Goal: Task Accomplishment & Management: Complete application form

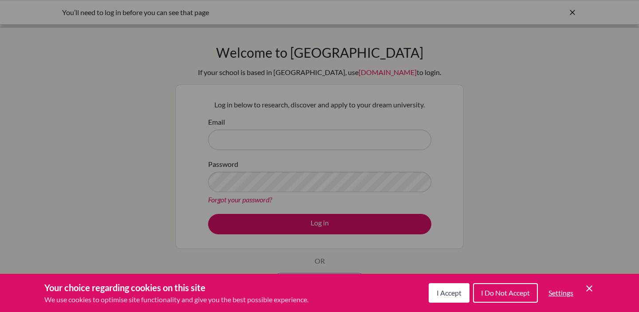
click at [592, 285] on icon "Save and close" at bounding box center [590, 288] width 6 height 6
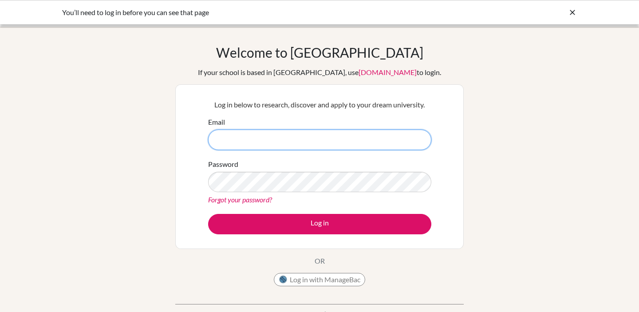
click at [325, 140] on input "Email" at bounding box center [319, 140] width 223 height 20
type input "delashmutt.graham@amschool.edu.sv"
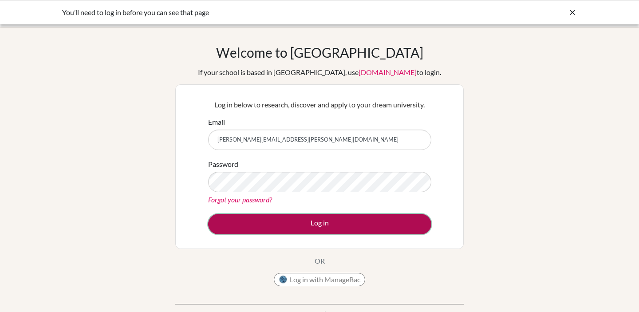
click at [305, 227] on button "Log in" at bounding box center [319, 224] width 223 height 20
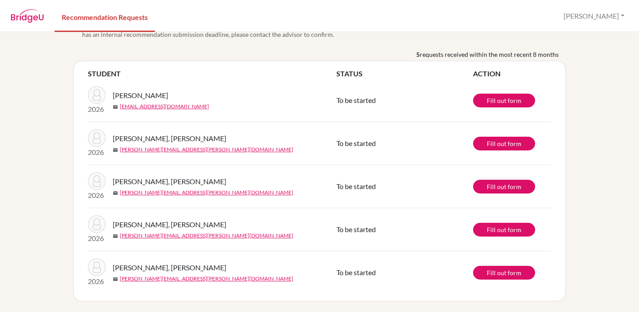
scroll to position [22, 0]
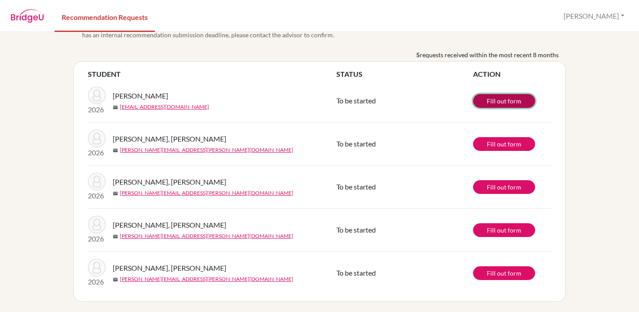
click at [480, 99] on link "Fill out form" at bounding box center [504, 101] width 62 height 14
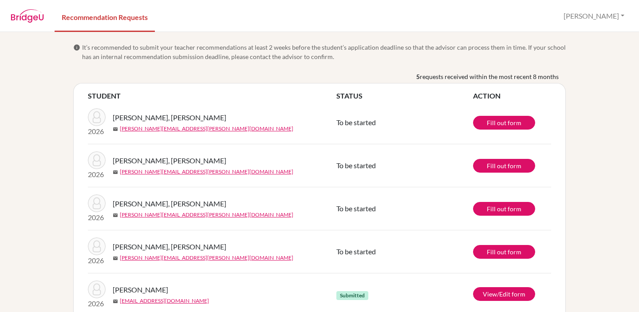
scroll to position [22, 0]
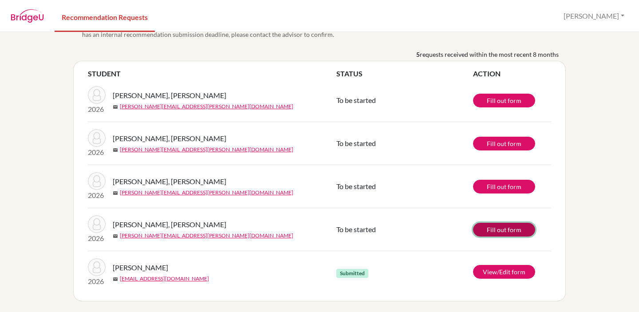
click at [482, 226] on link "Fill out form" at bounding box center [504, 230] width 62 height 14
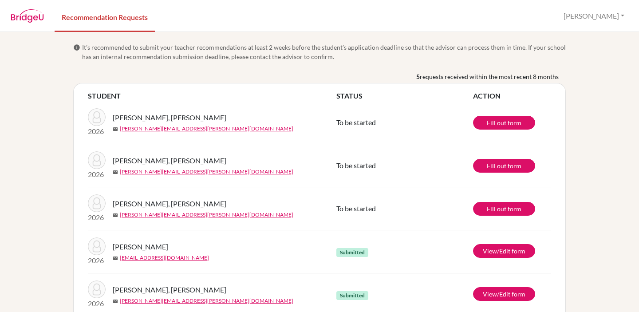
scroll to position [22, 0]
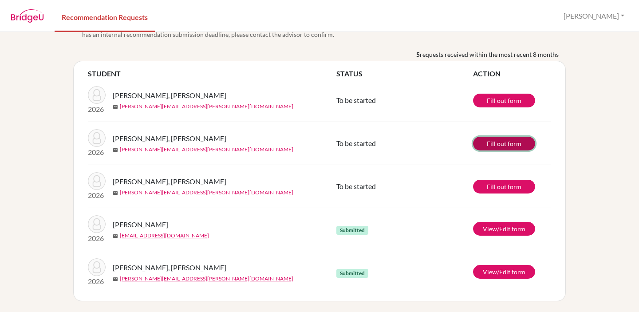
click at [495, 146] on link "Fill out form" at bounding box center [504, 144] width 62 height 14
